Goal: Book appointment/travel/reservation

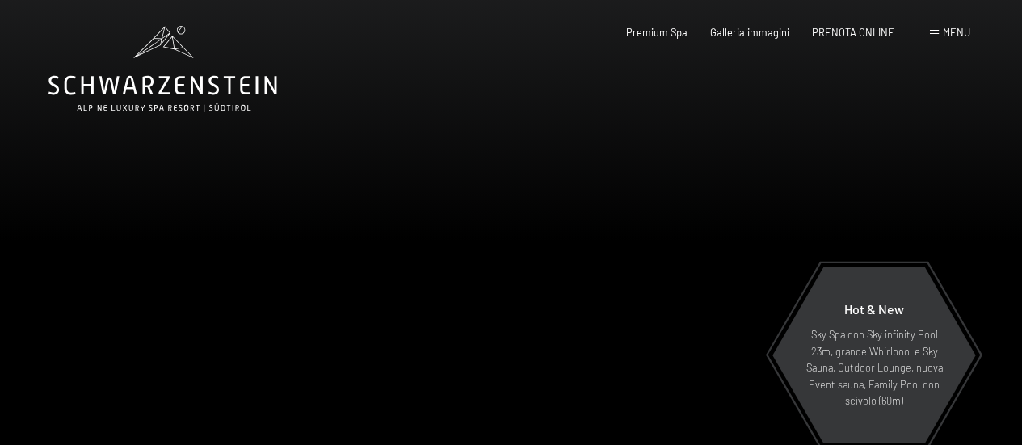
click at [952, 31] on span "Menu" at bounding box center [955, 32] width 27 height 13
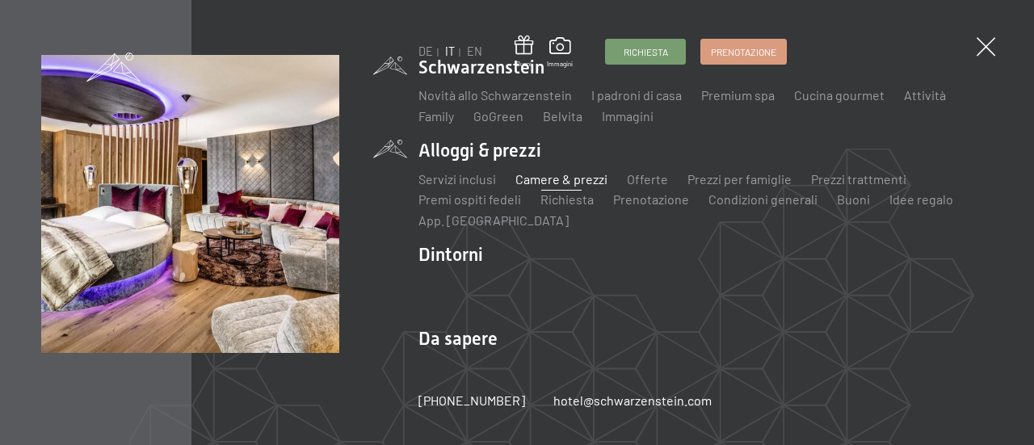
click at [560, 178] on link "Camere & prezzi" at bounding box center [561, 178] width 92 height 15
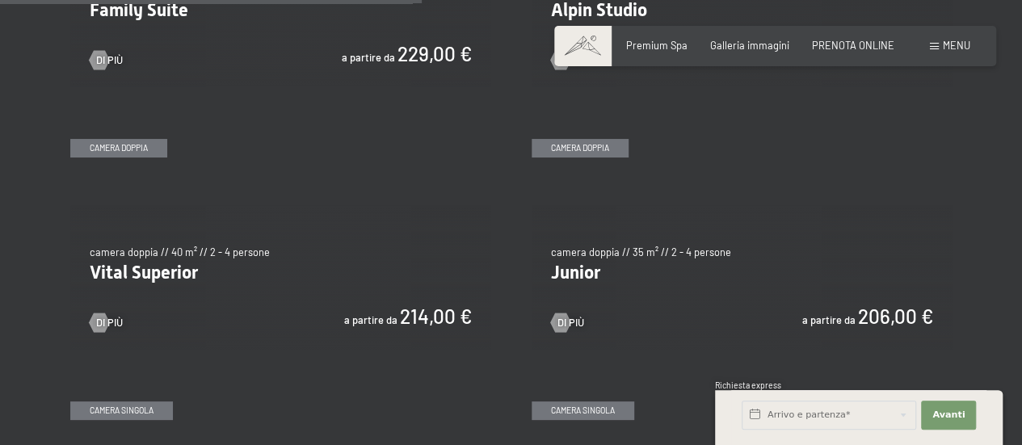
scroll to position [1858, 0]
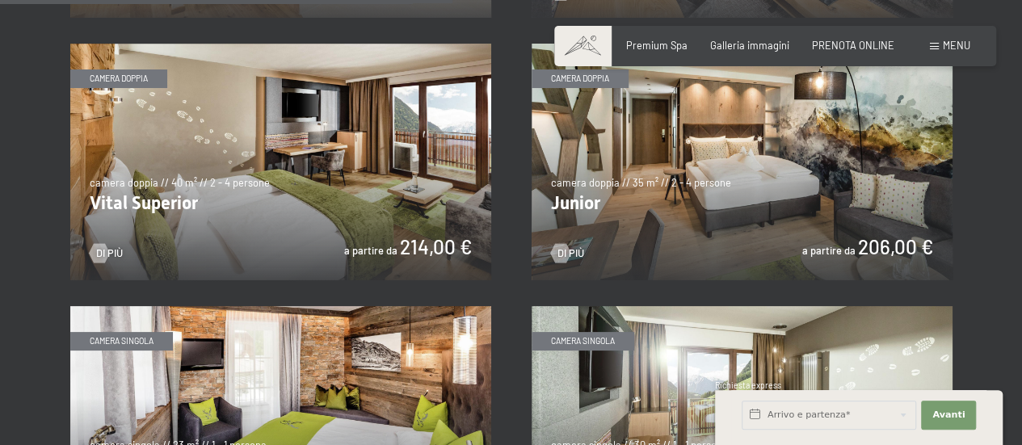
click at [250, 162] on img at bounding box center [280, 162] width 421 height 237
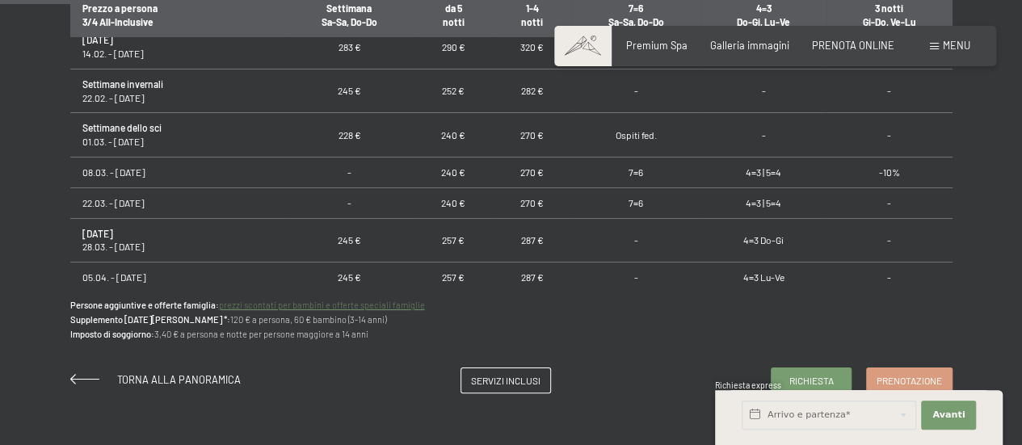
scroll to position [1050, 0]
click at [186, 377] on span "Torna alla panoramica" at bounding box center [179, 379] width 124 height 13
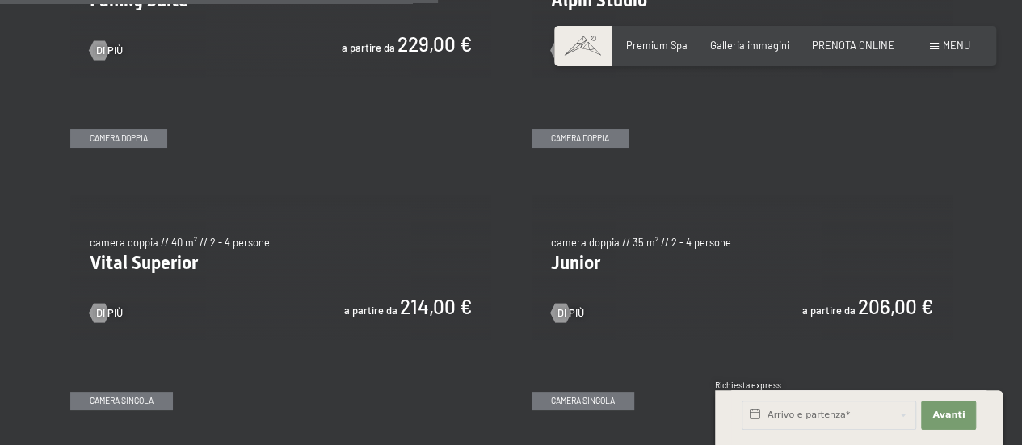
scroll to position [1777, 0]
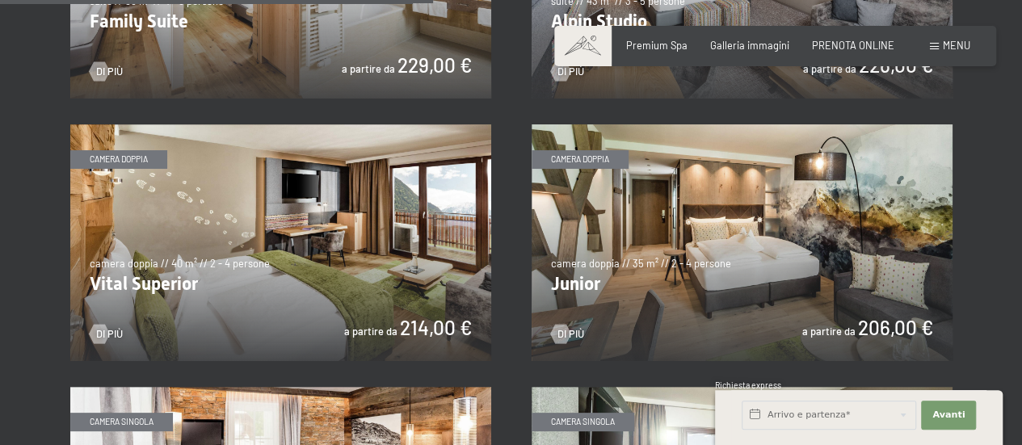
click at [244, 262] on img at bounding box center [280, 242] width 421 height 237
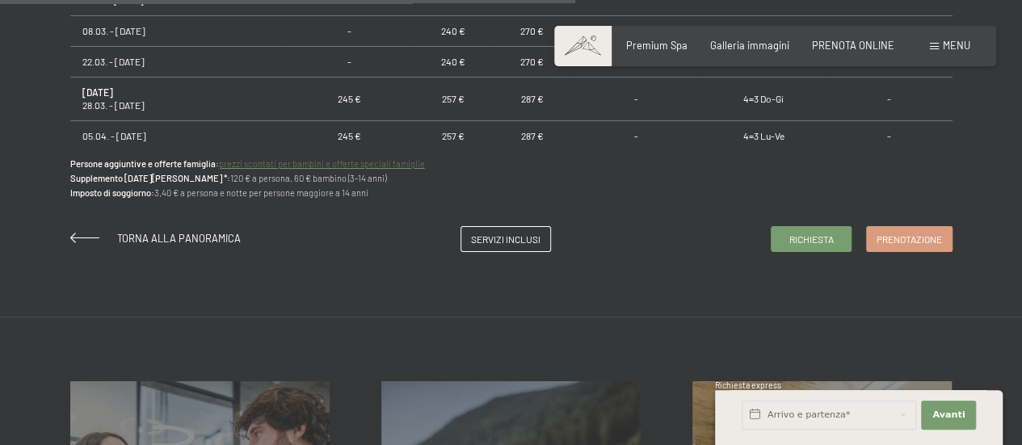
scroll to position [1131, 0]
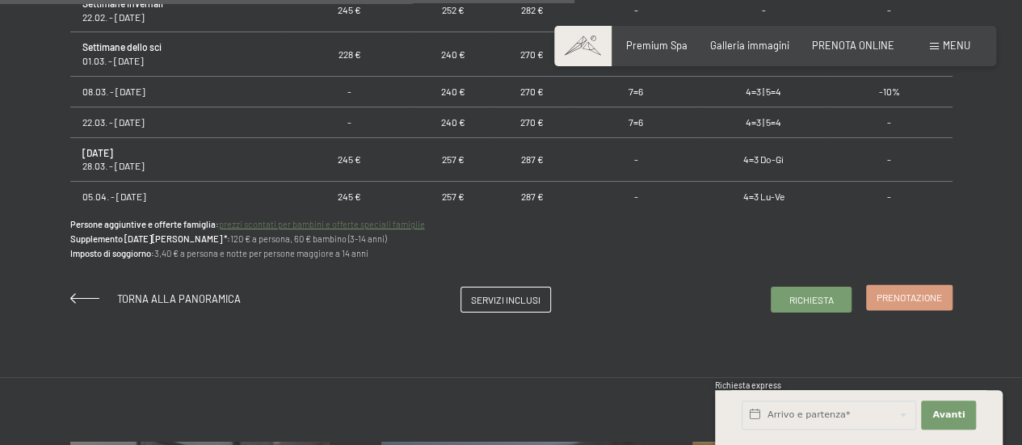
click at [904, 292] on span "Prenotazione" at bounding box center [908, 298] width 65 height 14
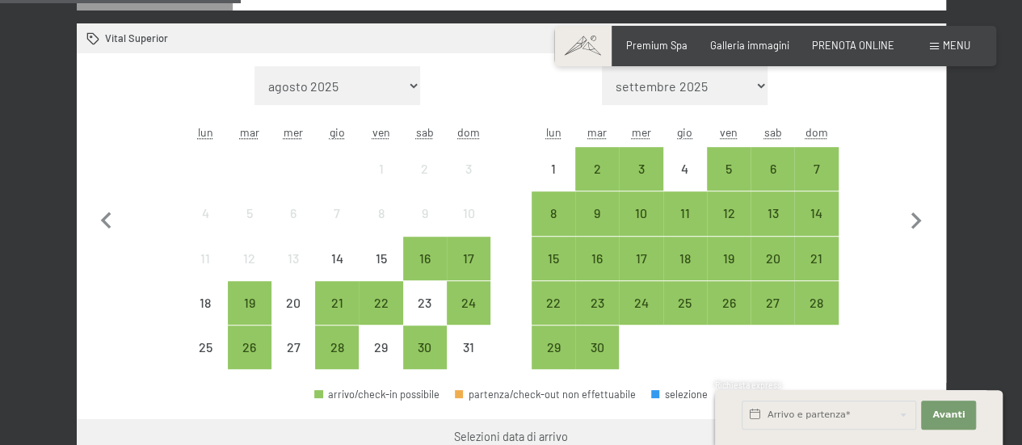
scroll to position [460, 0]
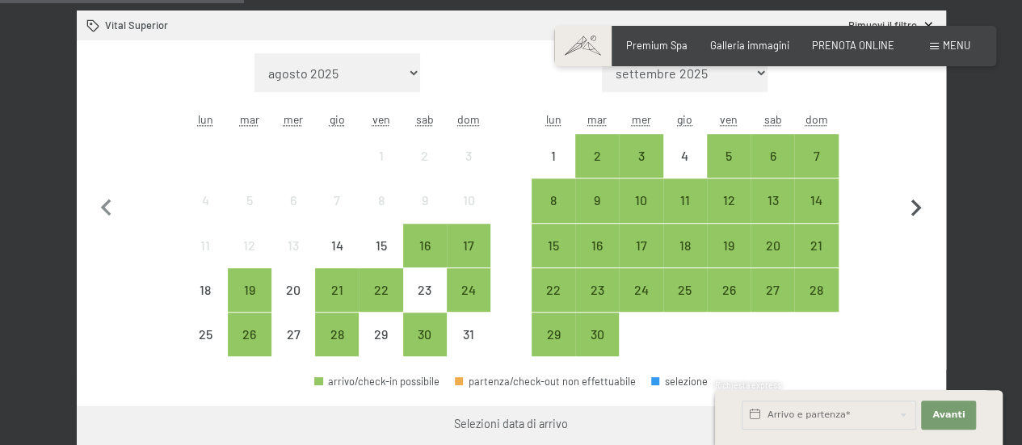
click at [917, 204] on icon "button" at bounding box center [916, 207] width 10 height 17
select select "2025-09-01"
select select "2025-10-01"
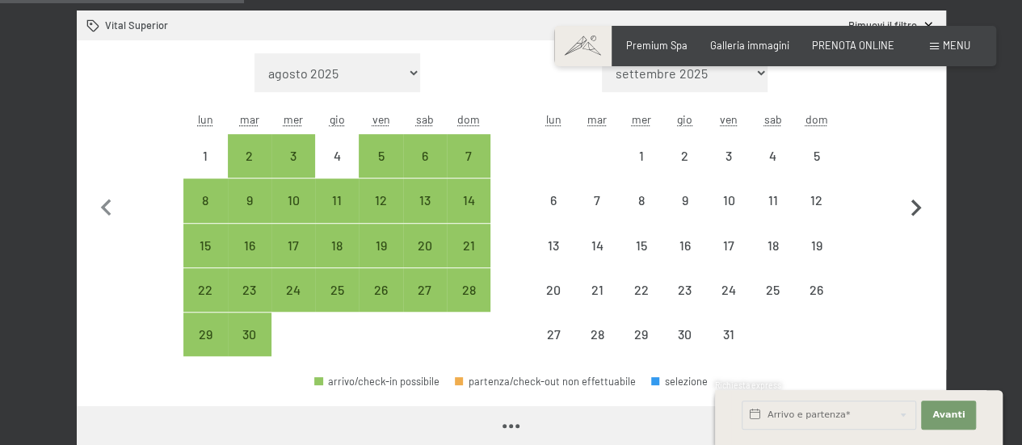
click at [917, 204] on icon "button" at bounding box center [916, 207] width 10 height 17
select select "2025-10-01"
select select "2025-11-01"
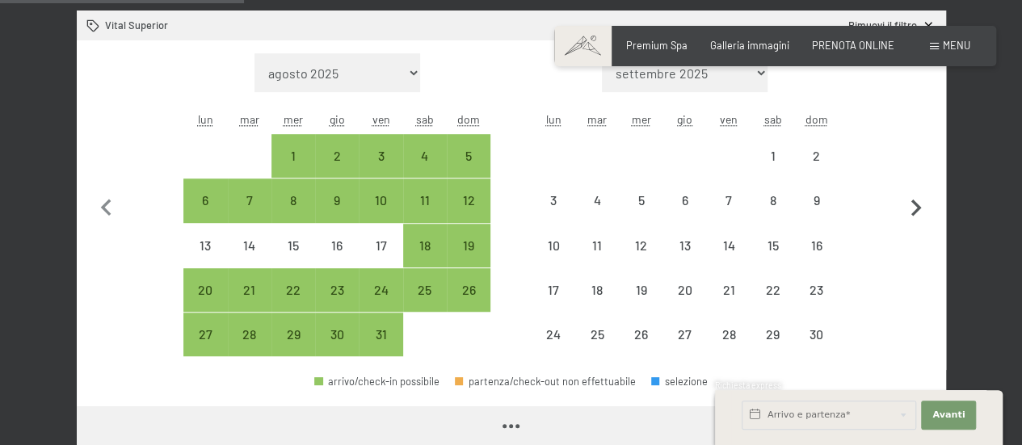
click at [917, 204] on icon "button" at bounding box center [916, 207] width 10 height 17
select select "2025-11-01"
select select "2025-12-01"
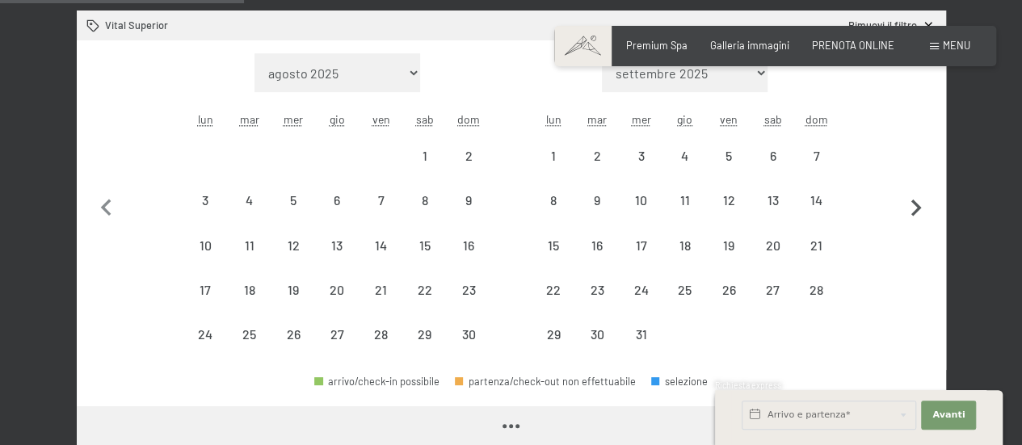
select select "2025-11-01"
select select "2025-12-01"
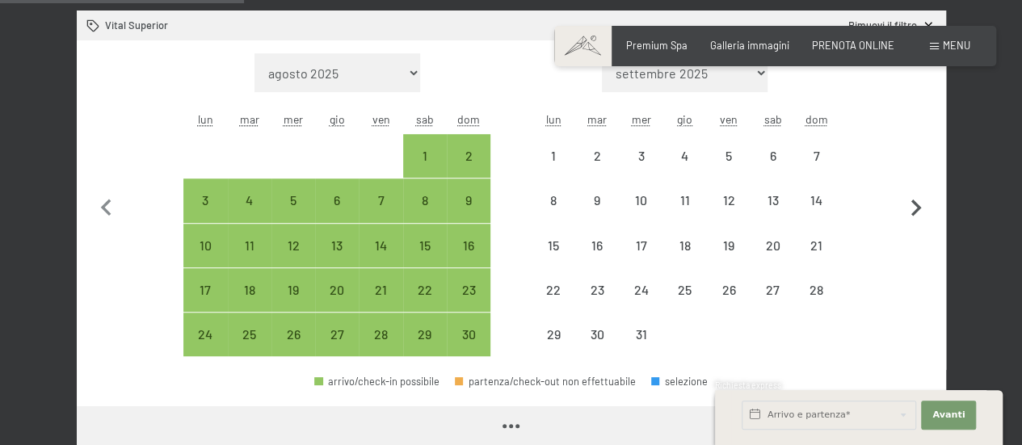
click at [917, 204] on icon "button" at bounding box center [916, 207] width 10 height 17
select select "2025-12-01"
select select "2026-01-01"
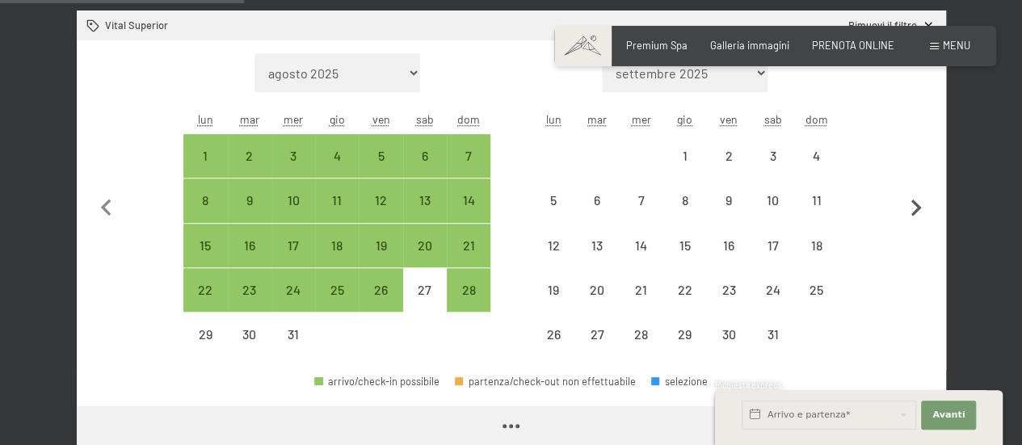
select select "2025-12-01"
select select "2026-01-01"
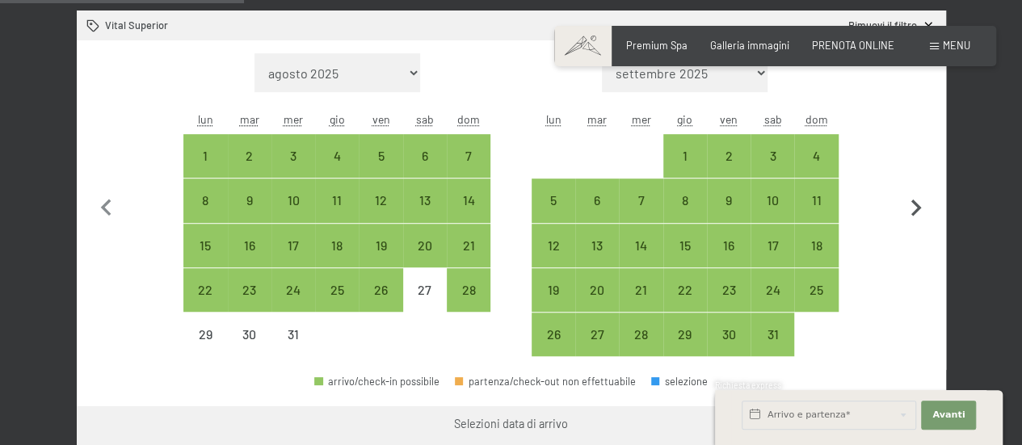
click at [917, 204] on icon "button" at bounding box center [916, 207] width 10 height 17
select select "2026-01-01"
select select "2026-02-01"
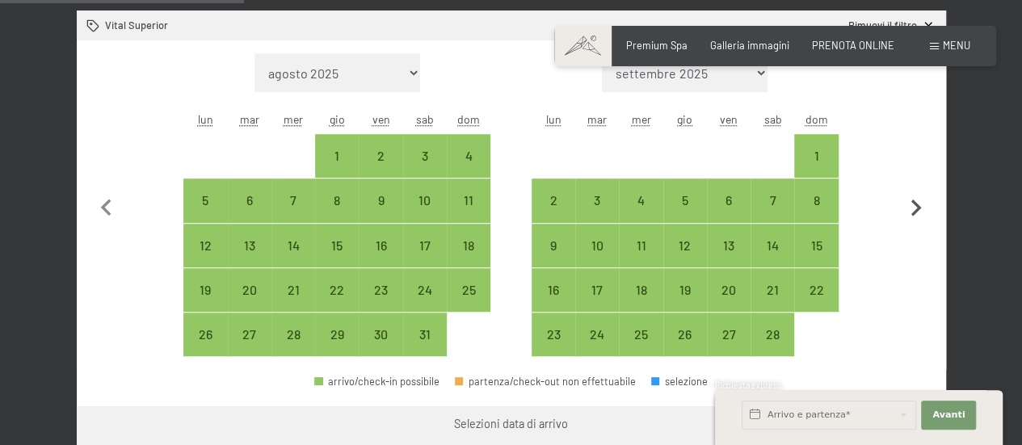
click at [917, 204] on icon "button" at bounding box center [916, 207] width 10 height 17
select select "2026-02-01"
select select "2026-03-01"
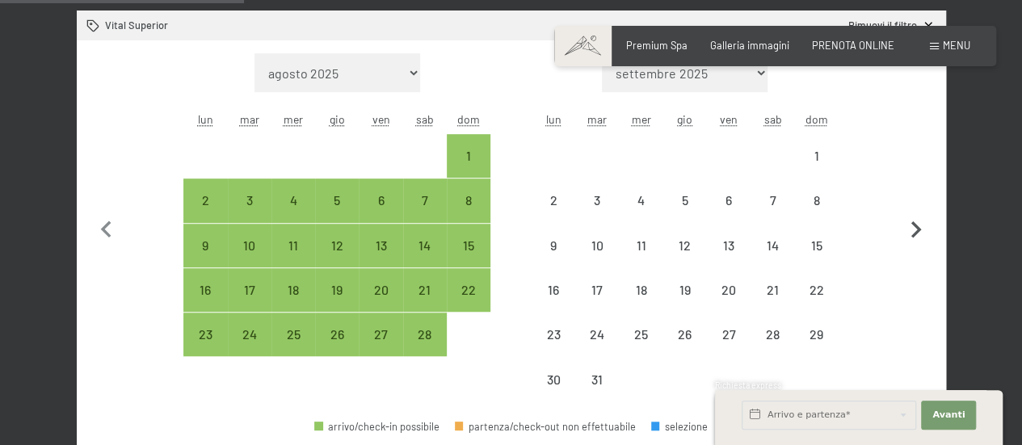
select select "2026-02-01"
select select "2026-03-01"
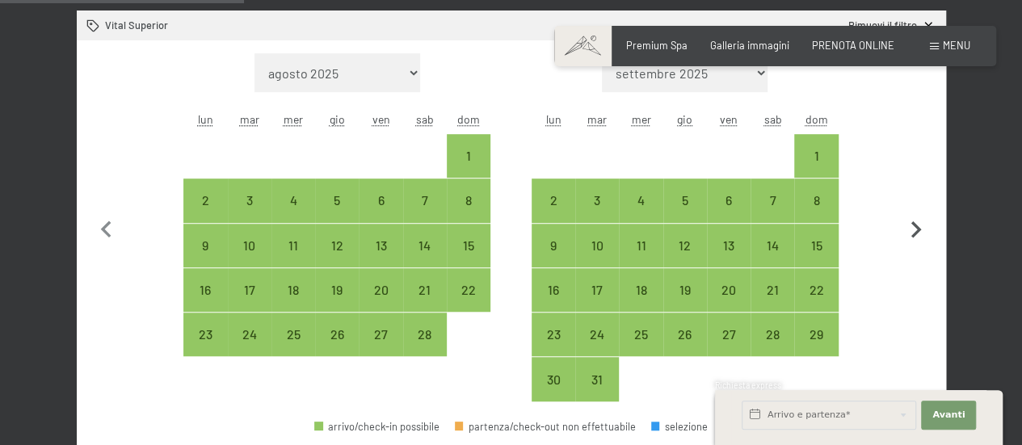
click at [917, 204] on button "button" at bounding box center [916, 227] width 34 height 348
select select "2026-03-01"
select select "2026-04-01"
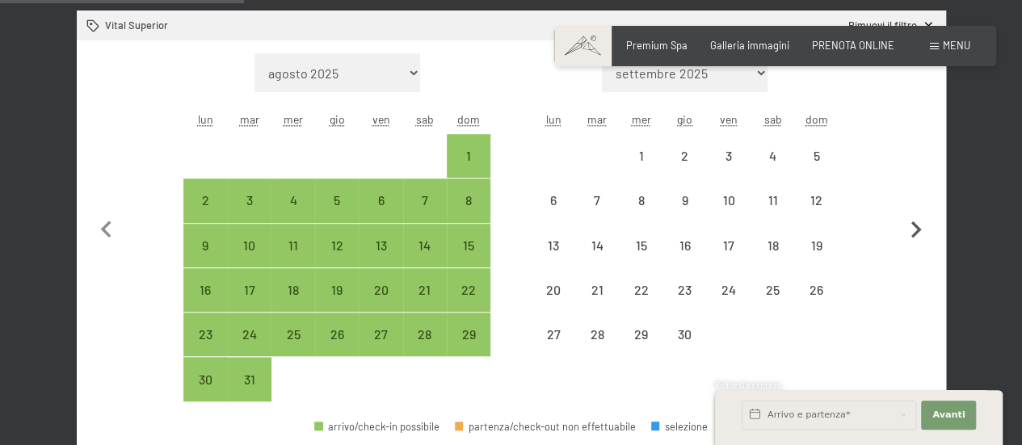
select select "2026-03-01"
select select "2026-04-01"
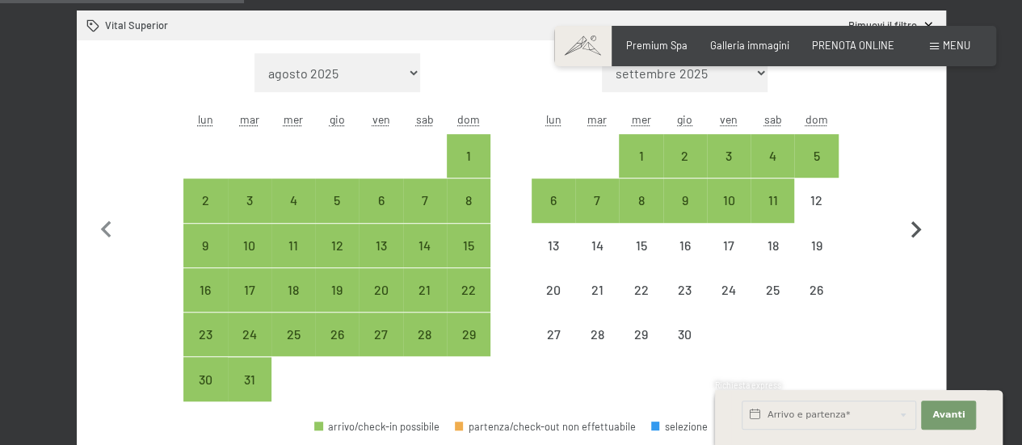
click at [917, 204] on button "button" at bounding box center [916, 227] width 34 height 348
select select "2026-04-01"
select select "2026-05-01"
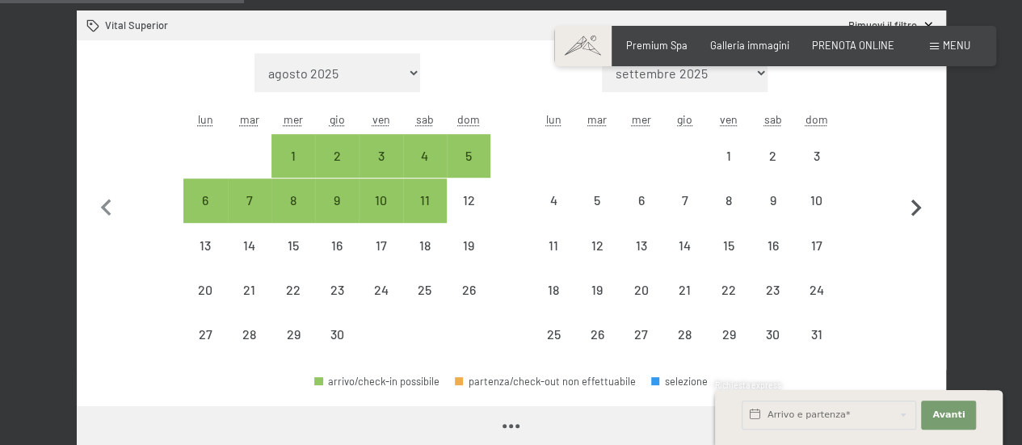
select select "2026-04-01"
select select "2026-05-01"
click at [917, 204] on icon "button" at bounding box center [916, 207] width 10 height 17
select select "2026-05-01"
select select "2026-06-01"
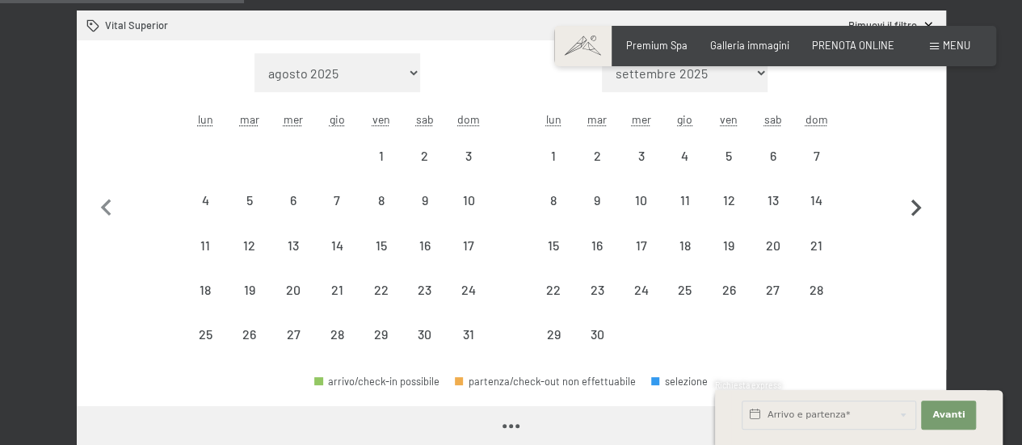
select select "2026-05-01"
select select "2026-06-01"
click at [917, 204] on icon "button" at bounding box center [916, 207] width 10 height 17
select select "2026-06-01"
select select "2026-07-01"
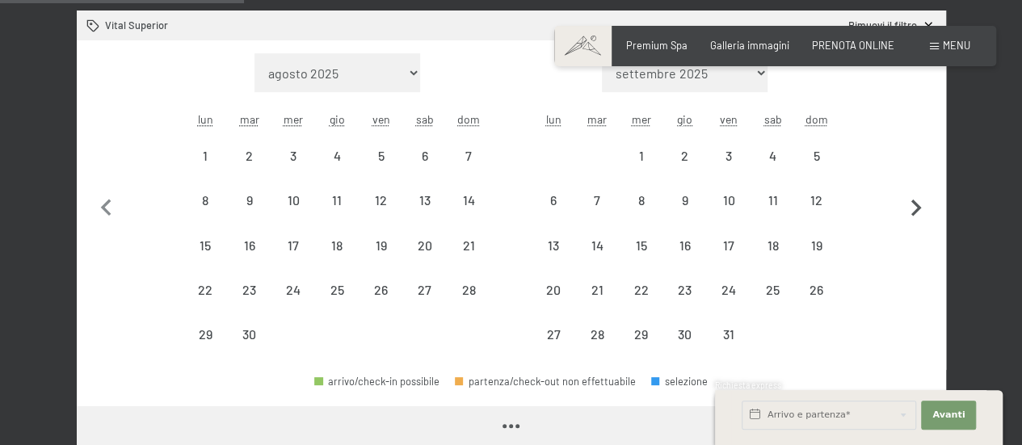
select select "2026-06-01"
select select "2026-07-01"
click at [917, 204] on icon "button" at bounding box center [916, 207] width 10 height 17
select select "2026-07-01"
select select "2026-08-01"
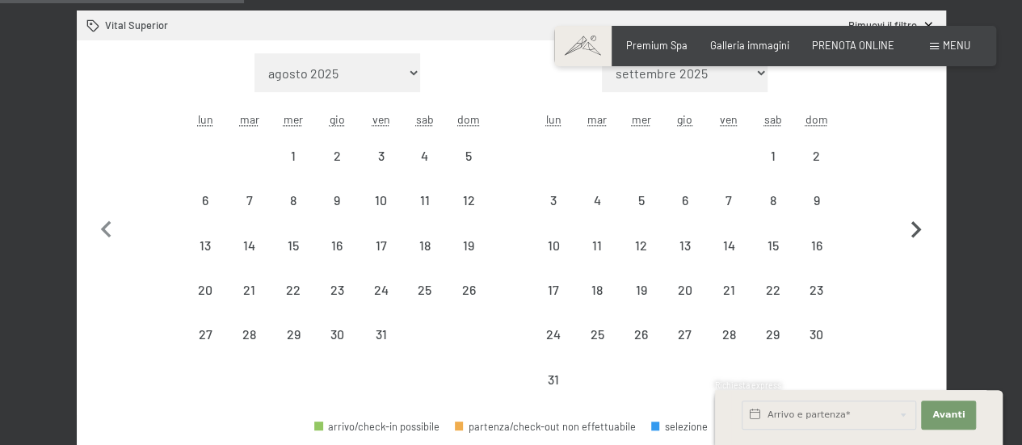
select select "2026-07-01"
select select "2026-08-01"
click at [559, 283] on div "17" at bounding box center [553, 303] width 40 height 40
select select "2026-07-01"
select select "2026-08-01"
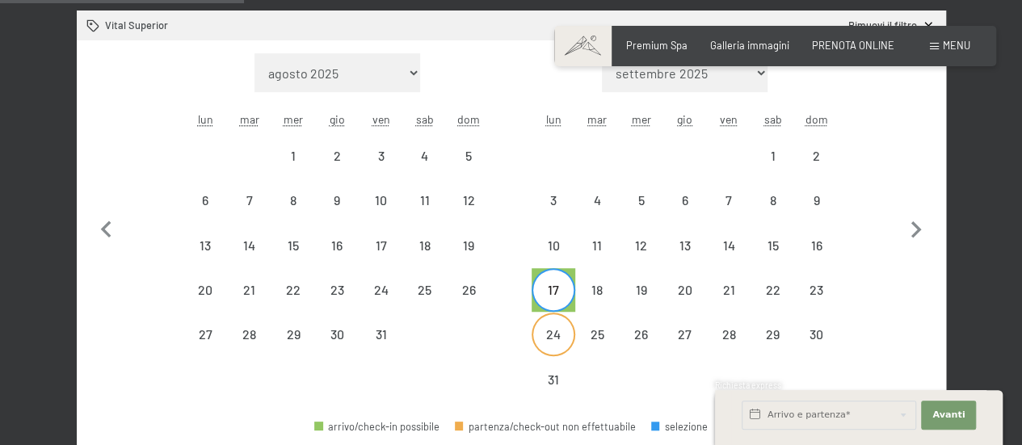
click at [549, 330] on div "24" at bounding box center [553, 348] width 40 height 40
select select "2026-07-01"
select select "2026-08-01"
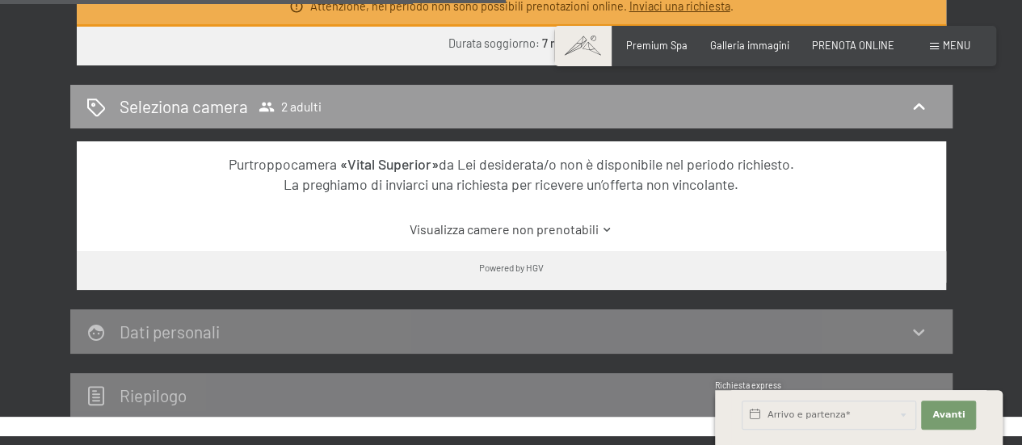
scroll to position [945, 0]
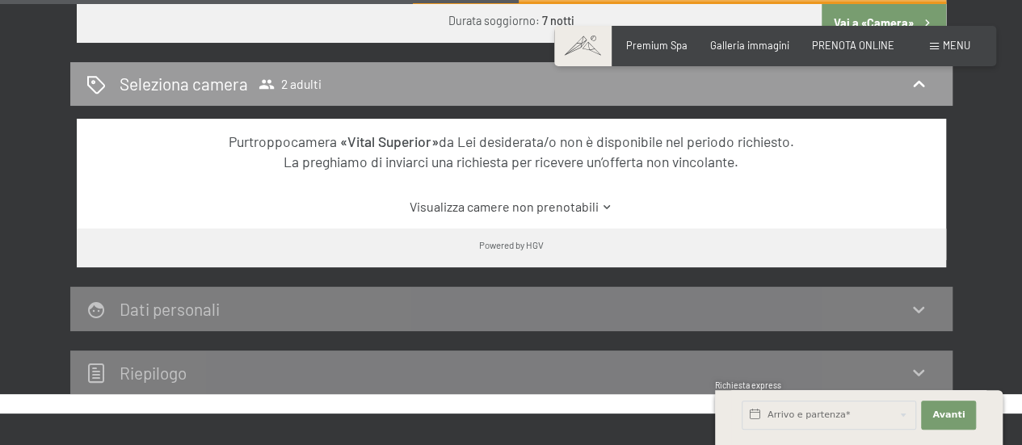
click at [544, 206] on link "Visualizza camere non prenotabili" at bounding box center [511, 207] width 817 height 18
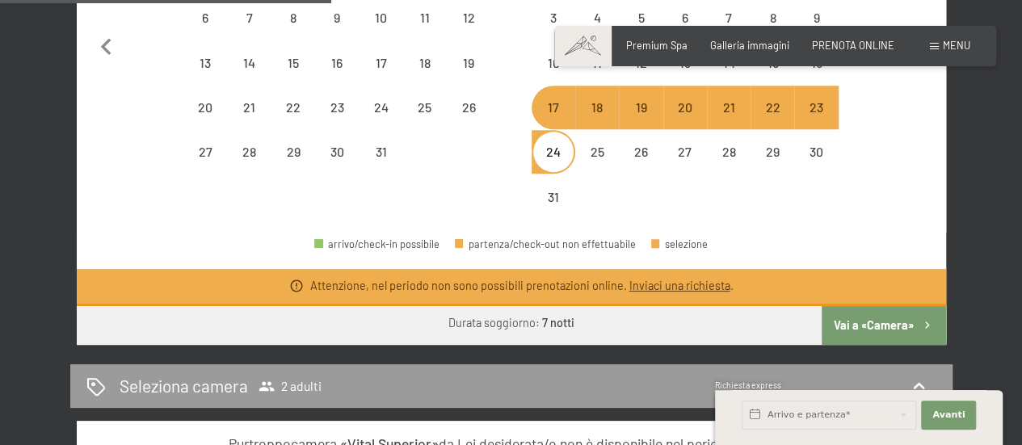
scroll to position [703, 0]
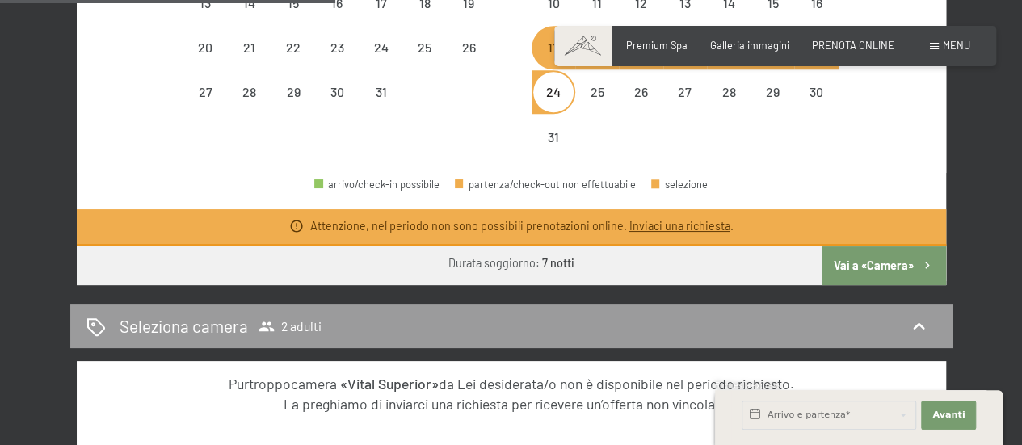
click at [657, 225] on link "Inviaci una richiesta" at bounding box center [678, 226] width 101 height 14
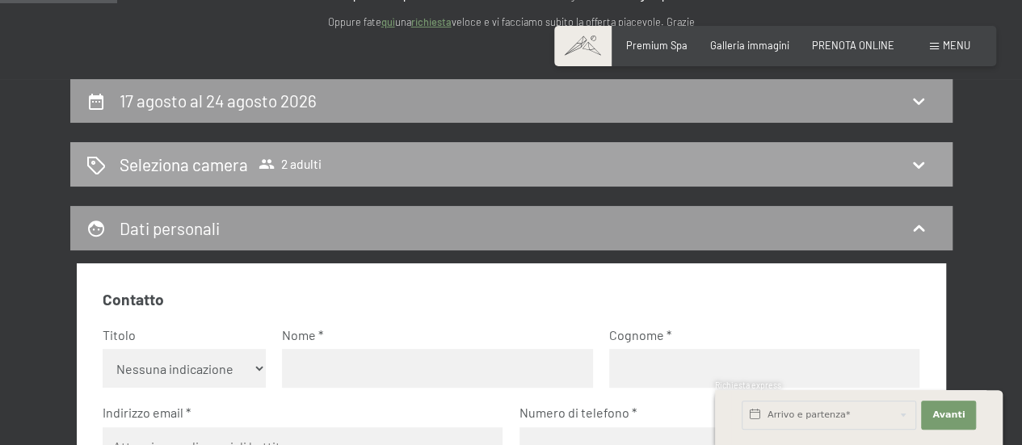
scroll to position [159, 0]
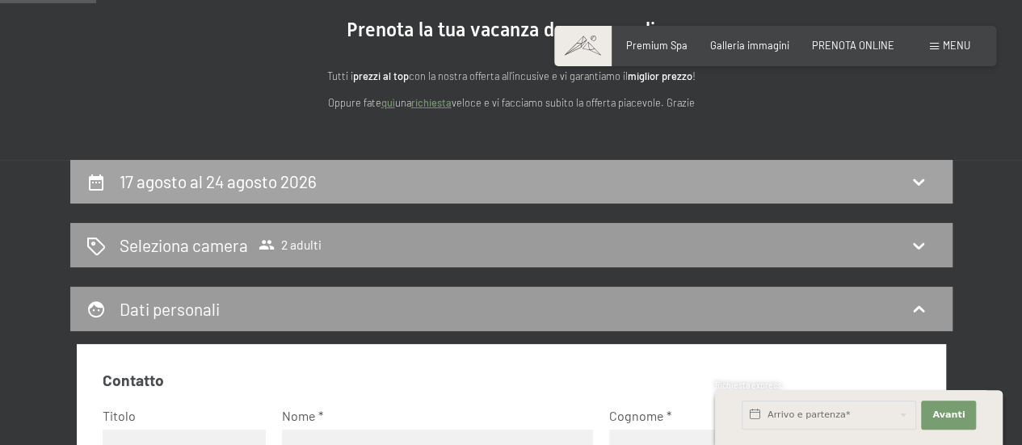
click at [917, 179] on icon at bounding box center [918, 181] width 19 height 19
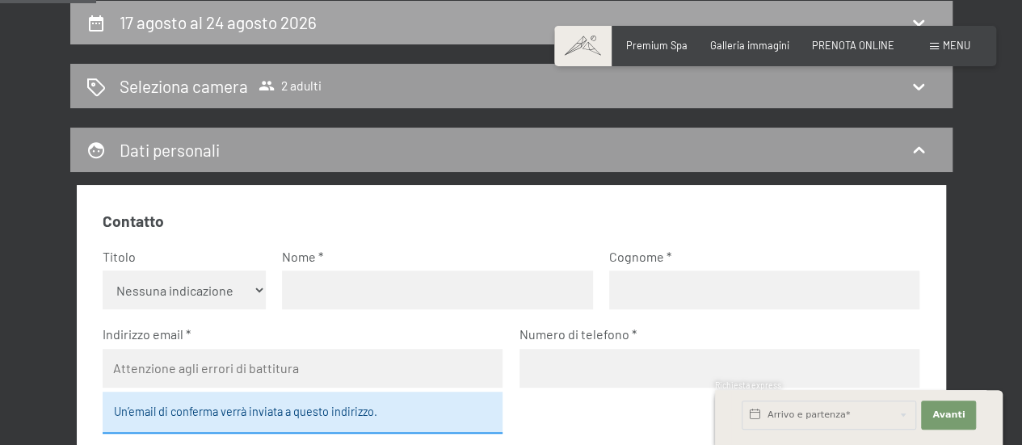
select select "2026-07-01"
select select "2026-08-01"
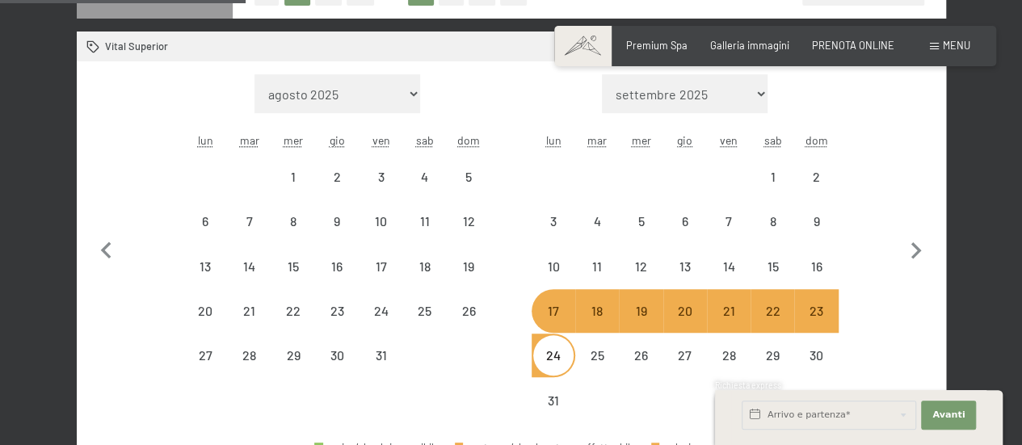
scroll to position [489, 0]
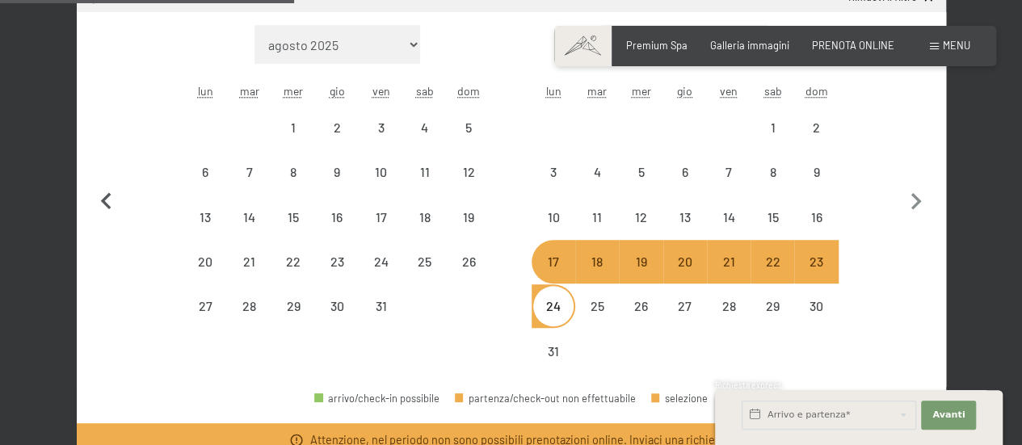
click at [103, 198] on icon "button" at bounding box center [106, 201] width 10 height 17
select select "2026-06-01"
select select "2026-07-01"
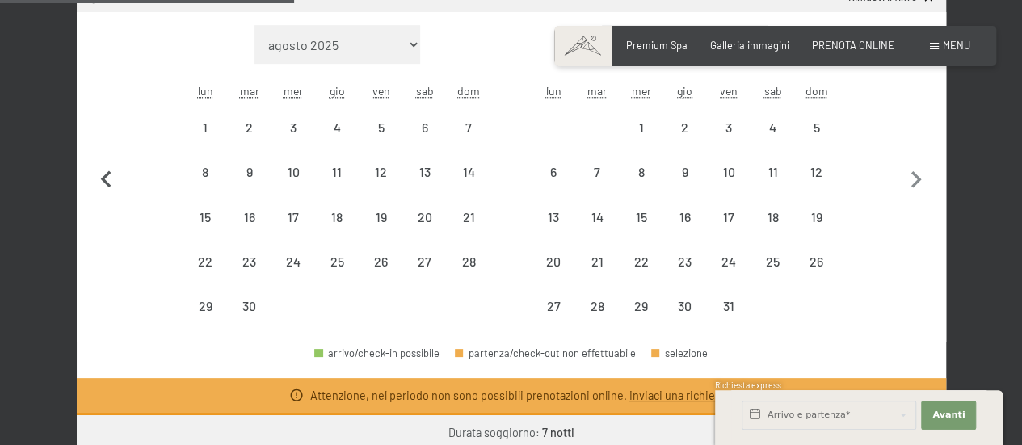
click at [103, 198] on button "button" at bounding box center [107, 177] width 34 height 304
select select "2026-05-01"
select select "2026-06-01"
click at [103, 198] on button "button" at bounding box center [107, 177] width 34 height 304
select select "2026-04-01"
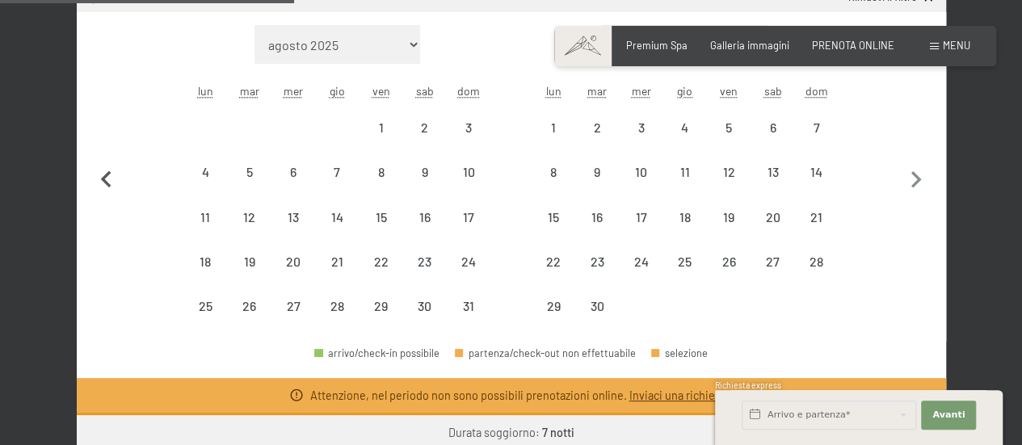
select select "2026-05-01"
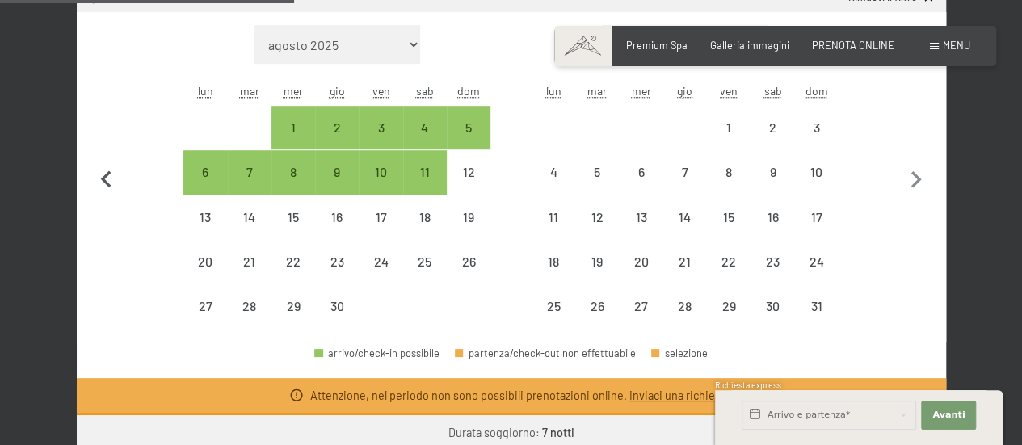
click at [103, 198] on button "button" at bounding box center [107, 177] width 34 height 304
select select "2026-03-01"
select select "2026-04-01"
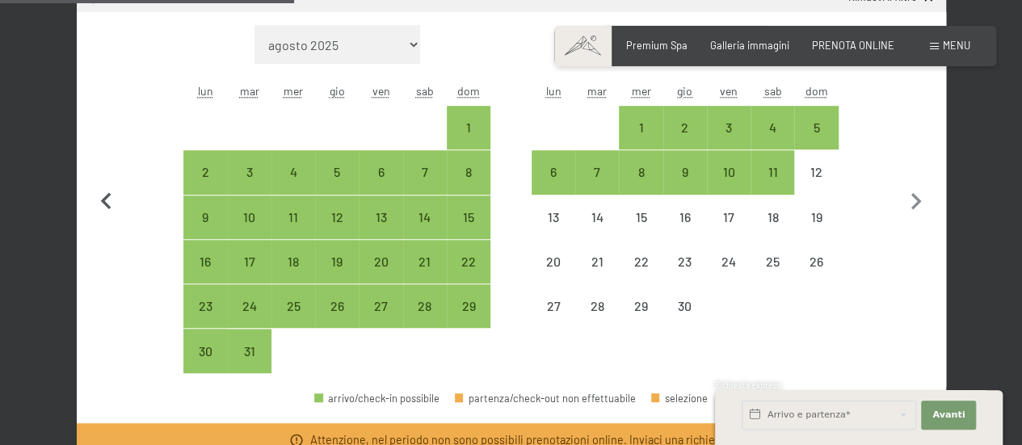
click at [103, 198] on icon "button" at bounding box center [106, 201] width 10 height 17
select select "2026-02-01"
select select "2026-03-01"
